Goal: Transaction & Acquisition: Purchase product/service

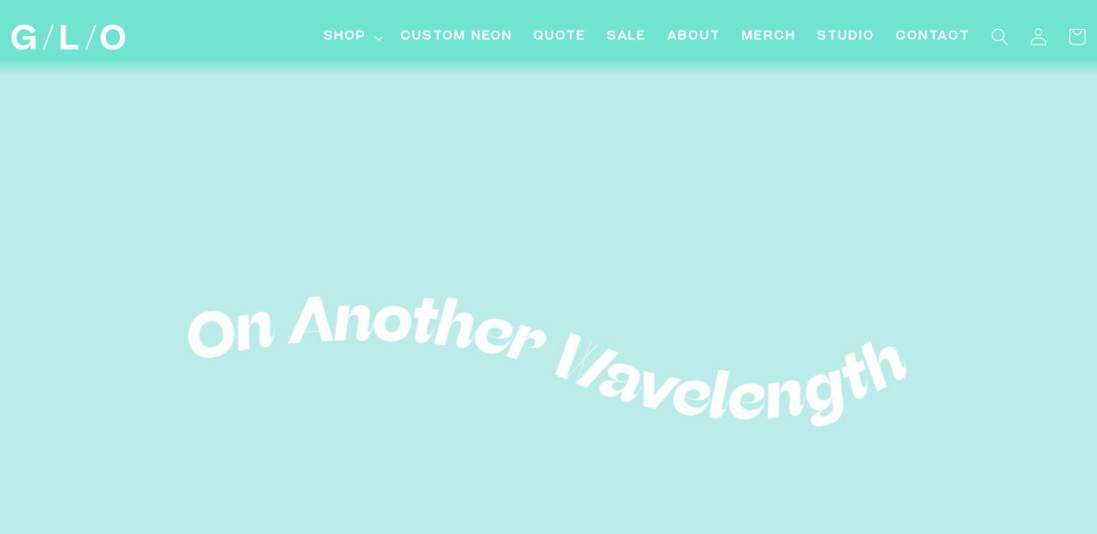
click at [530, 166] on video at bounding box center [548, 361] width 1097 height 615
click at [485, 247] on video at bounding box center [548, 361] width 1097 height 615
click at [774, 43] on span "Merch" at bounding box center [769, 37] width 54 height 18
click at [345, 35] on span "Shop" at bounding box center [345, 37] width 43 height 18
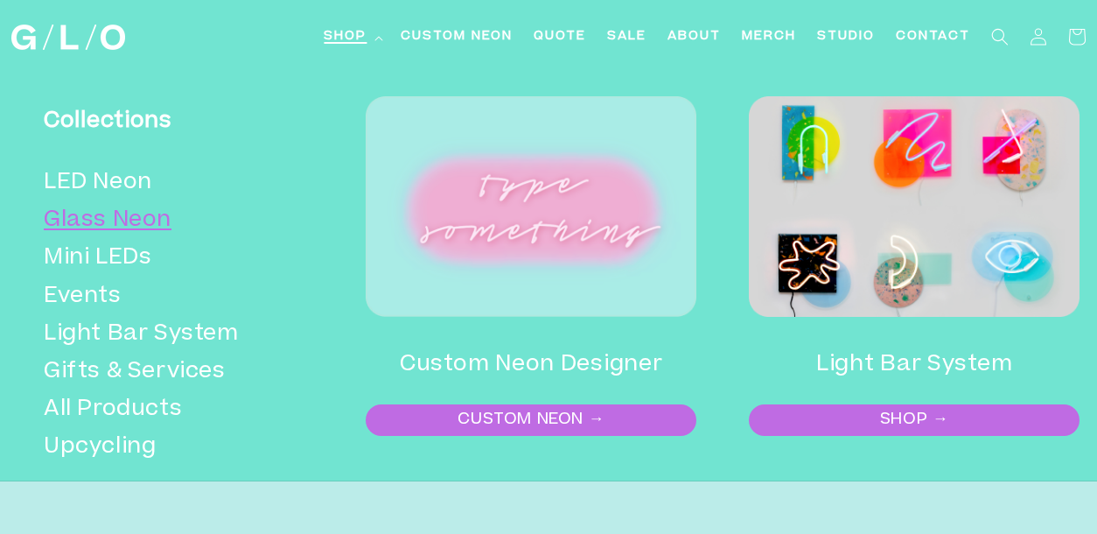
click at [125, 220] on link "Glass Neon" at bounding box center [174, 221] width 261 height 38
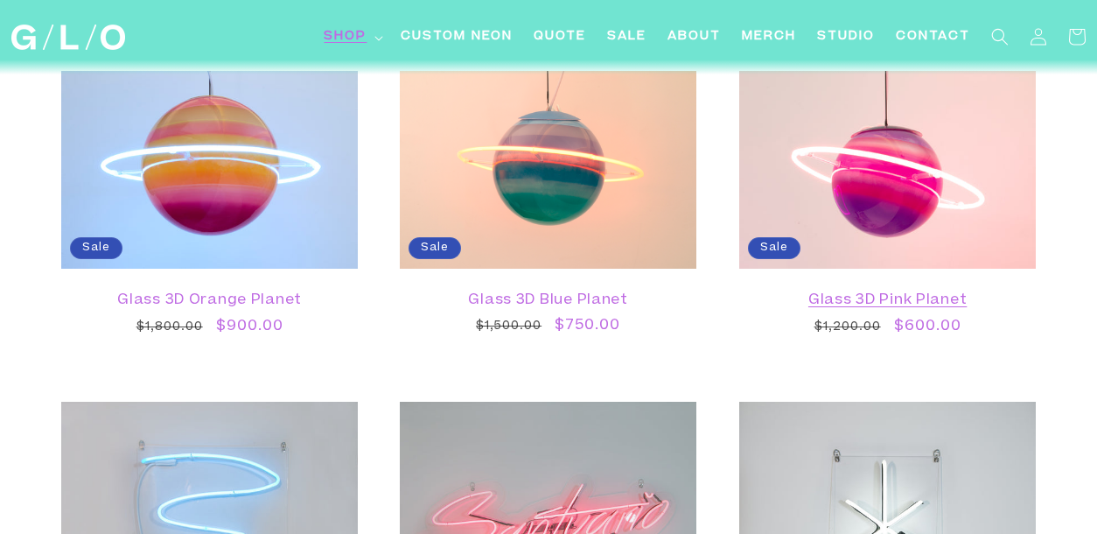
scroll to position [1771, 0]
